Goal: Obtain resource: Download file/media

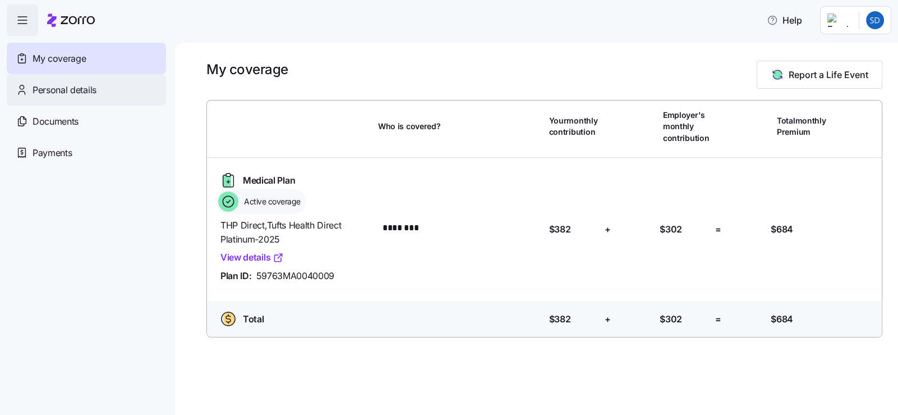
click at [83, 97] on span "Personal details" at bounding box center [65, 90] width 64 height 14
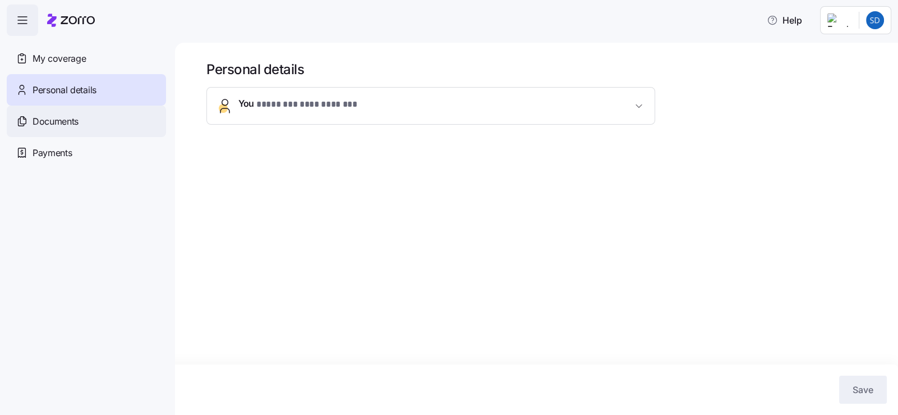
click at [75, 128] on span "Documents" at bounding box center [56, 121] width 46 height 14
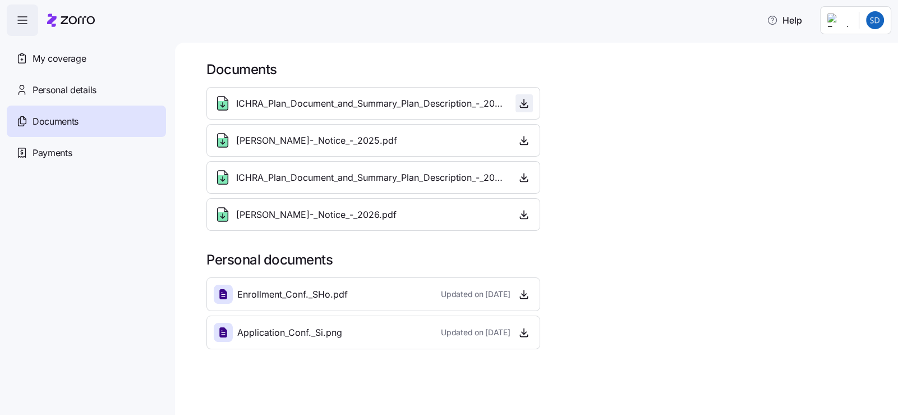
click at [530, 109] on icon "button" at bounding box center [523, 103] width 11 height 11
click at [530, 146] on icon "button" at bounding box center [523, 140] width 11 height 11
